Goal: Transaction & Acquisition: Book appointment/travel/reservation

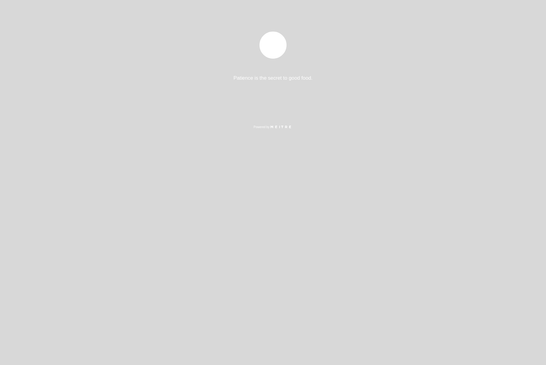
select select "pt"
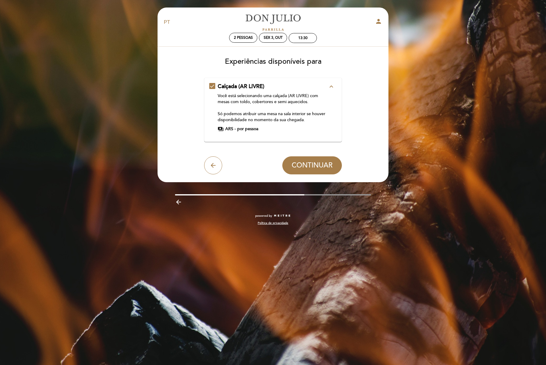
click at [220, 129] on span "payments" at bounding box center [221, 129] width 6 height 6
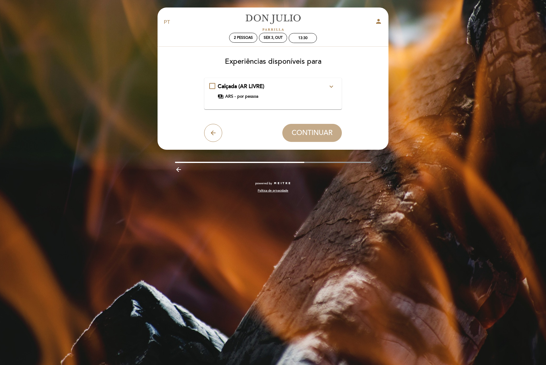
click at [231, 95] on span "ARS -" at bounding box center [230, 96] width 11 height 6
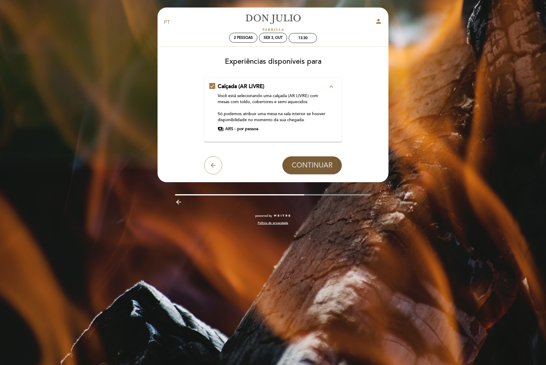
click at [311, 167] on span "CONTINUAR" at bounding box center [312, 165] width 41 height 8
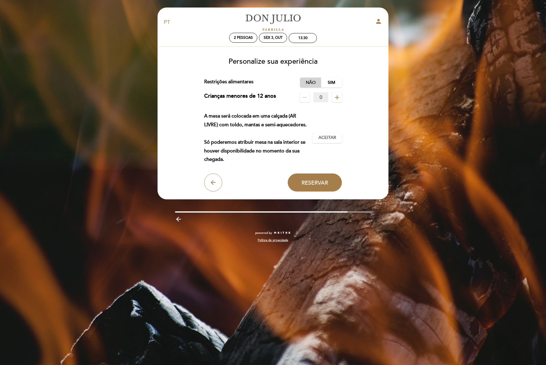
click at [309, 82] on label "Não" at bounding box center [310, 83] width 21 height 10
click at [326, 135] on span "Aceitar" at bounding box center [327, 138] width 18 height 6
click at [315, 187] on button "Reservar" at bounding box center [315, 182] width 54 height 18
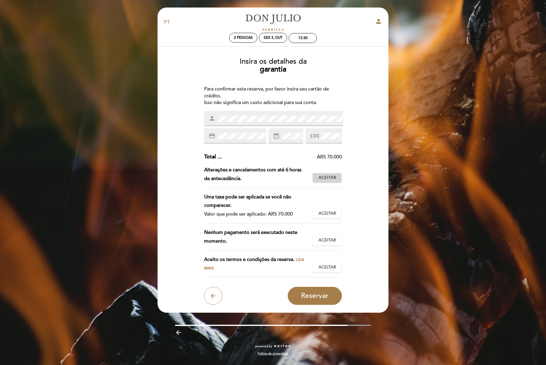
click at [335, 176] on span "Aceitar" at bounding box center [327, 178] width 18 height 6
click at [451, 94] on div "EN ES PT [PERSON_NAME] person 2 pessoas Sex 3, out 13:30 Bem vindo Bem vindo, […" at bounding box center [273, 182] width 546 height 365
click at [433, 149] on div "EN ES PT [PERSON_NAME] person 2 pessoas Sex 3, out 13:30 Bem vindo Bem vindo, […" at bounding box center [273, 182] width 546 height 365
click at [326, 215] on span "Aceitar" at bounding box center [327, 213] width 18 height 6
click at [336, 241] on button "Aceitar Aceito" at bounding box center [326, 240] width 29 height 10
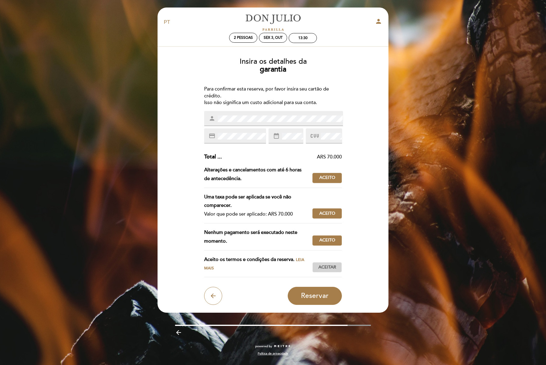
click at [324, 267] on span "Aceitar" at bounding box center [327, 267] width 18 height 6
click at [351, 93] on div "Insira os detalhes da [GEOGRAPHIC_DATA] Para confirmar esta reserva, por favor …" at bounding box center [273, 179] width 222 height 252
